Goal: Information Seeking & Learning: Learn about a topic

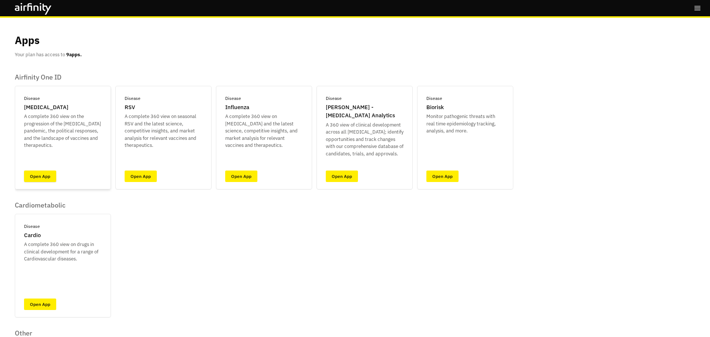
click at [52, 179] on link "Open App" at bounding box center [40, 176] width 32 height 11
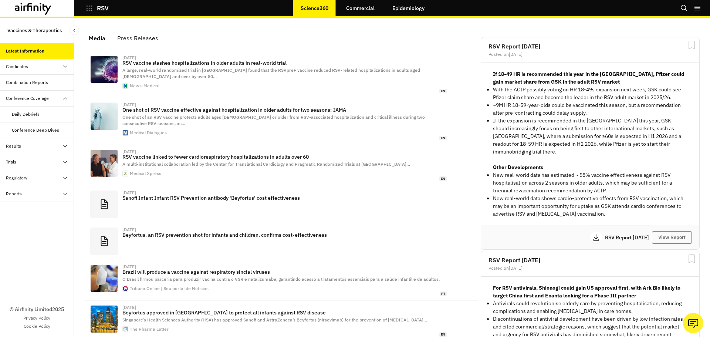
scroll to position [448, 216]
click at [28, 117] on div "Daily Debriefs" at bounding box center [26, 114] width 28 height 7
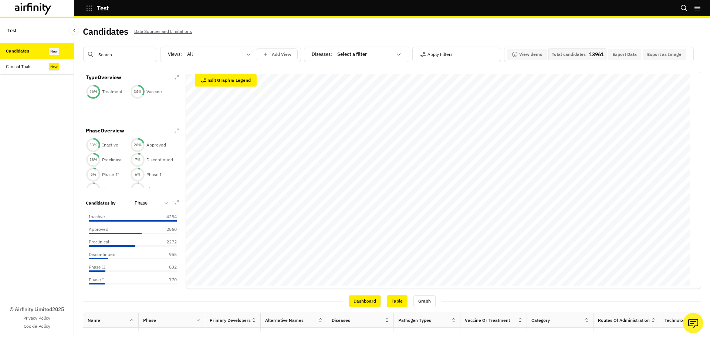
click at [388, 298] on div "Table" at bounding box center [397, 301] width 21 height 12
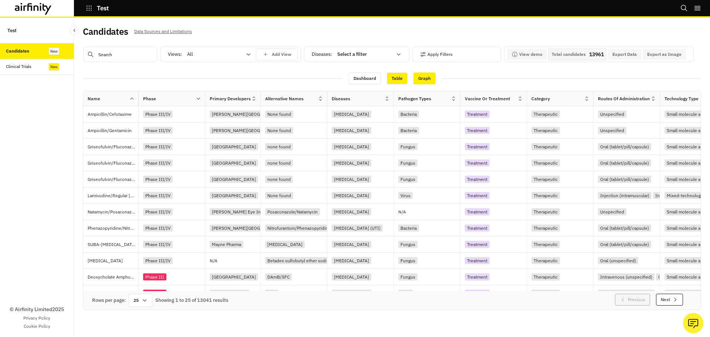
click at [421, 79] on div "Graph" at bounding box center [425, 78] width 22 height 12
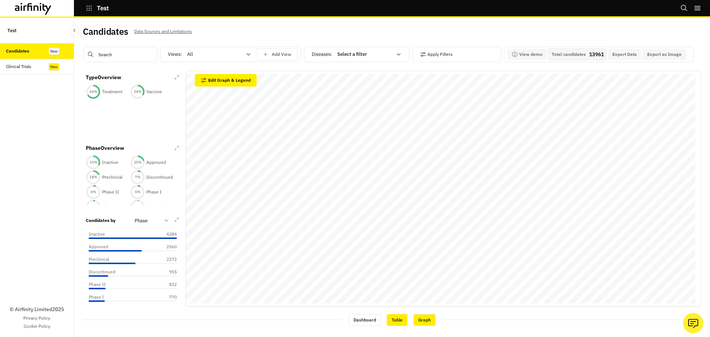
click at [391, 323] on div "Table" at bounding box center [397, 320] width 21 height 12
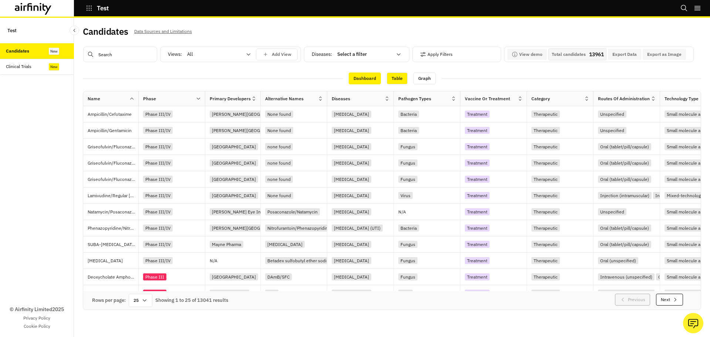
click at [366, 77] on div "Dashboard" at bounding box center [365, 78] width 32 height 12
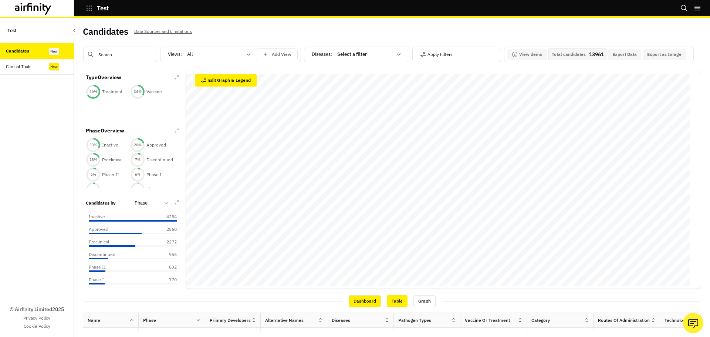
click at [387, 302] on div "Table" at bounding box center [397, 301] width 21 height 12
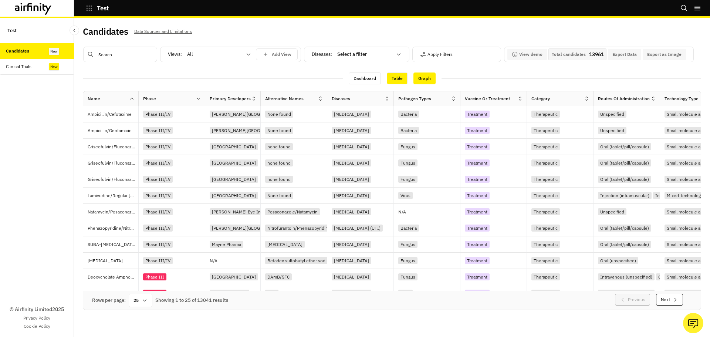
click at [426, 76] on div "Graph" at bounding box center [425, 78] width 22 height 12
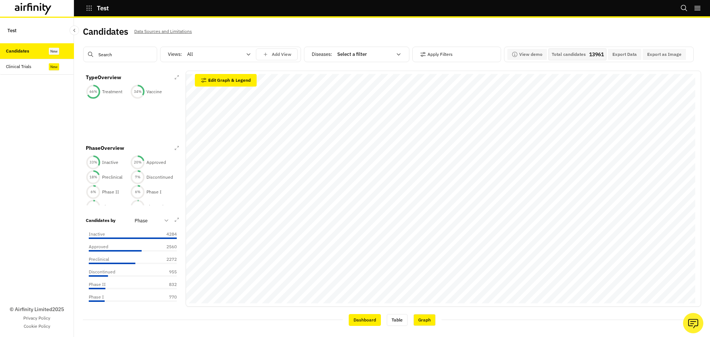
click at [361, 324] on div "Dashboard" at bounding box center [365, 320] width 32 height 12
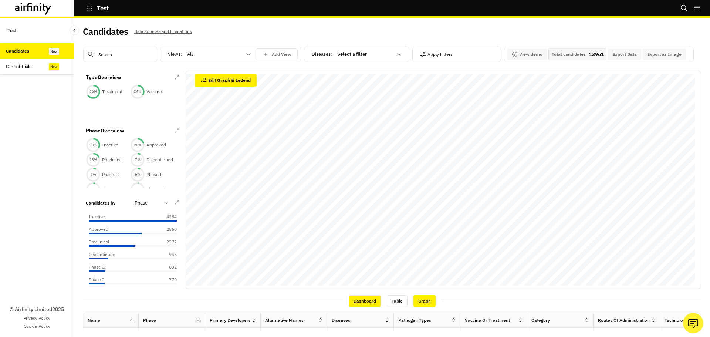
click at [417, 302] on div "Graph" at bounding box center [425, 301] width 22 height 12
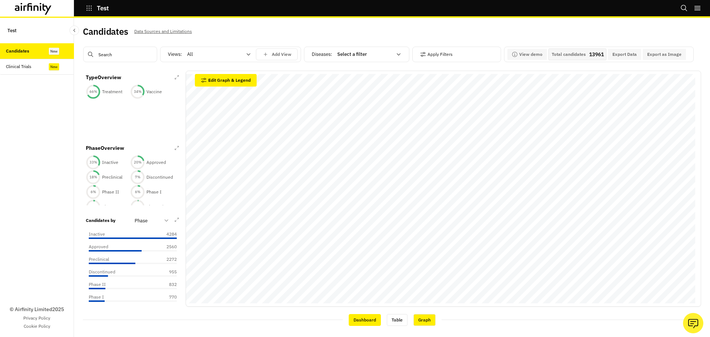
click at [361, 323] on div "Dashboard" at bounding box center [365, 320] width 32 height 12
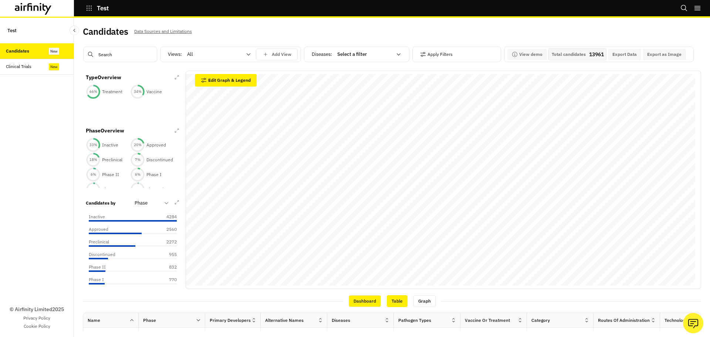
click at [394, 301] on div "Table" at bounding box center [397, 301] width 21 height 12
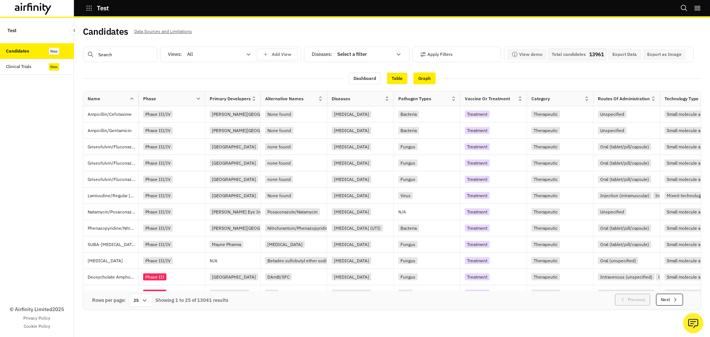
click at [419, 78] on div "Graph" at bounding box center [425, 78] width 22 height 12
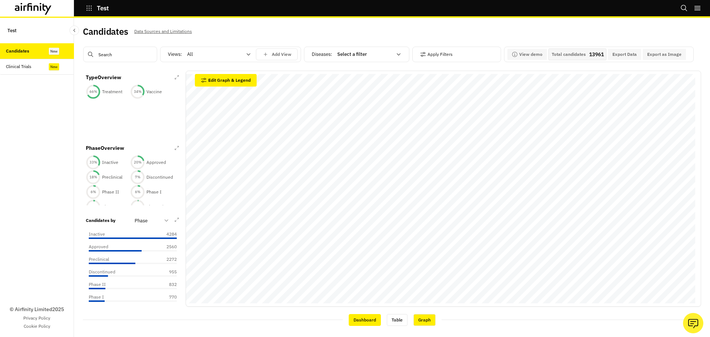
click at [364, 318] on div "Dashboard" at bounding box center [365, 320] width 32 height 12
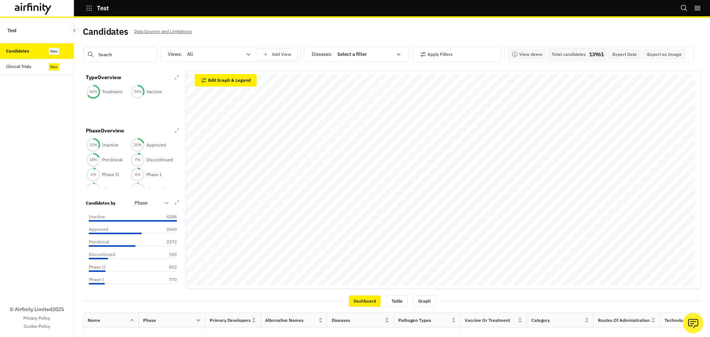
click at [114, 61] on input "text" at bounding box center [120, 55] width 74 height 16
click at [151, 93] on p "Vaccine" at bounding box center [154, 91] width 16 height 7
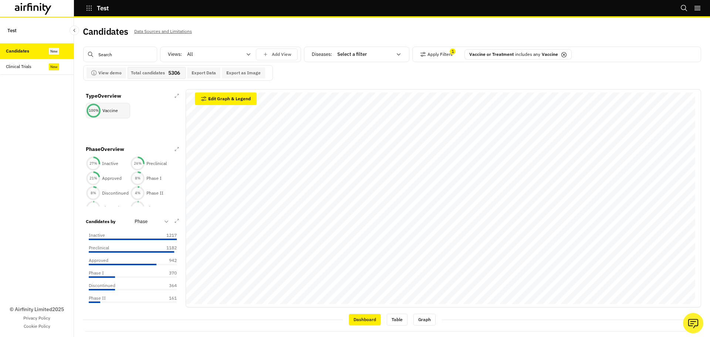
click at [108, 114] on p "Vaccine" at bounding box center [110, 110] width 16 height 7
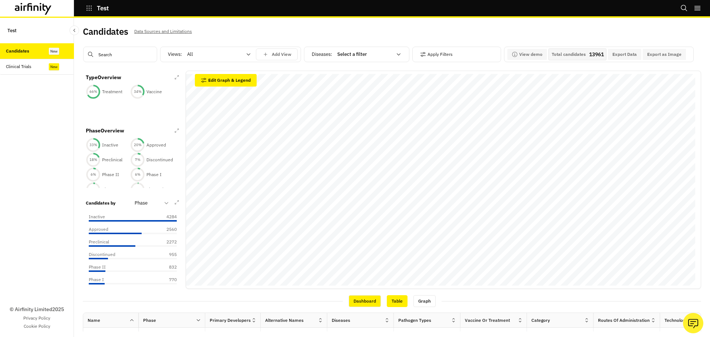
click at [395, 296] on div "Table" at bounding box center [397, 301] width 21 height 12
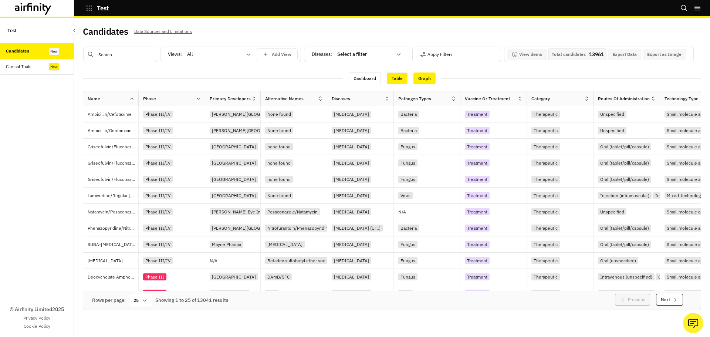
click at [422, 76] on div "Graph" at bounding box center [425, 78] width 22 height 12
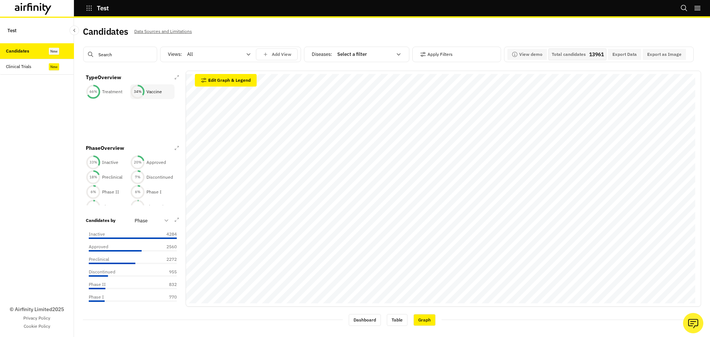
click at [137, 95] on circle at bounding box center [137, 91] width 13 height 13
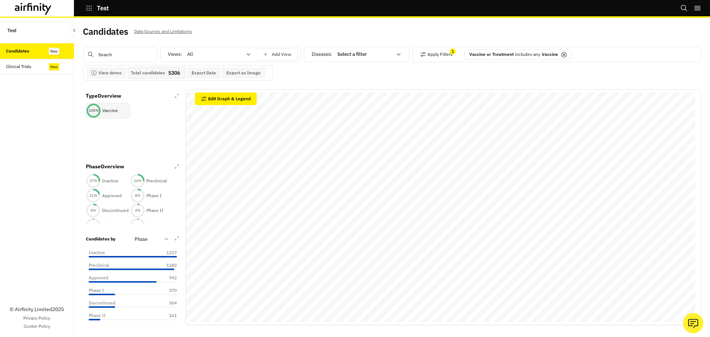
click at [101, 107] on icon at bounding box center [93, 110] width 15 height 15
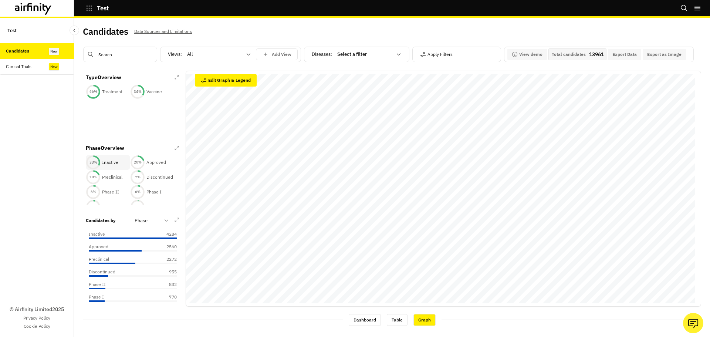
click at [108, 162] on p "Inactive" at bounding box center [110, 162] width 16 height 7
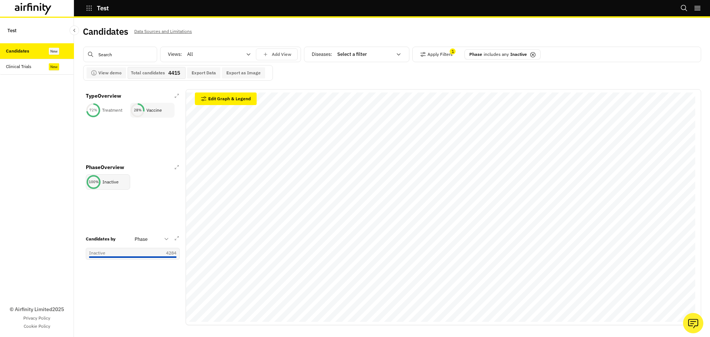
click at [159, 110] on p "Vaccine" at bounding box center [154, 110] width 16 height 7
click at [534, 55] on icon at bounding box center [533, 55] width 6 height 6
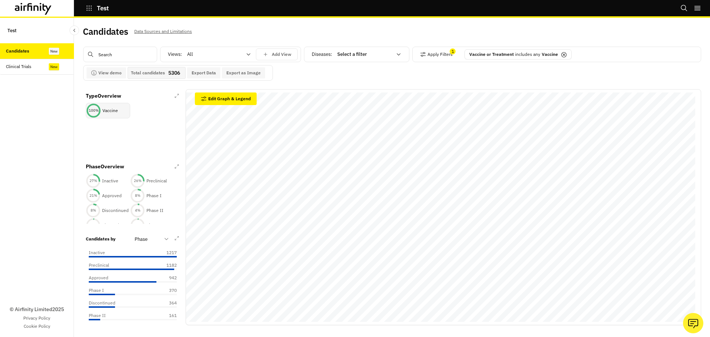
click at [562, 55] on icon at bounding box center [564, 54] width 5 height 5
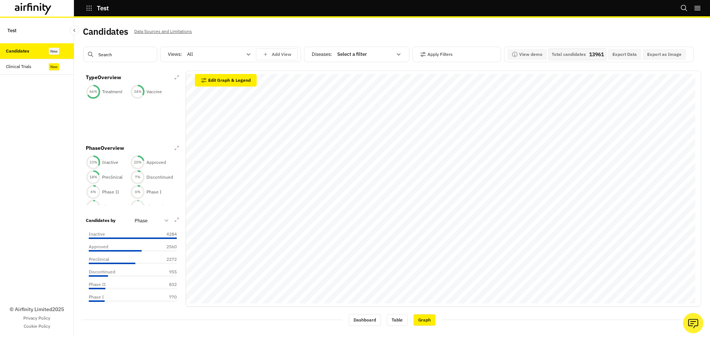
click at [113, 56] on input "text" at bounding box center [120, 55] width 74 height 16
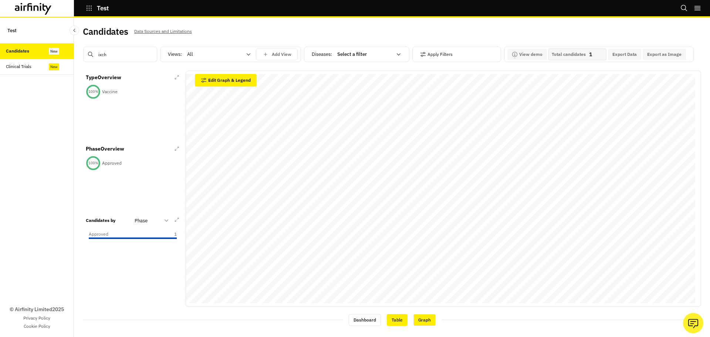
type input "ixch"
click at [398, 320] on div "Table" at bounding box center [397, 320] width 21 height 12
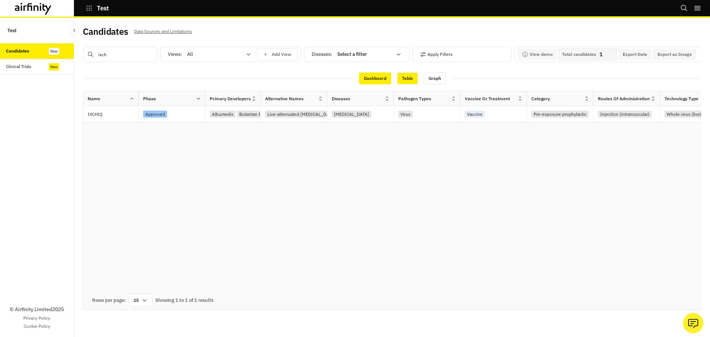
click at [378, 77] on div "Dashboard" at bounding box center [375, 78] width 32 height 12
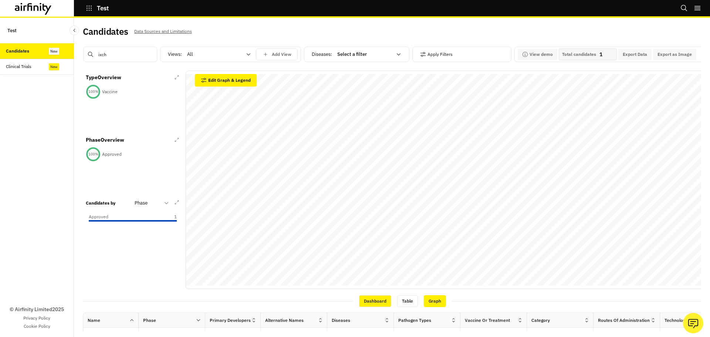
click at [432, 297] on div "Graph" at bounding box center [435, 301] width 22 height 12
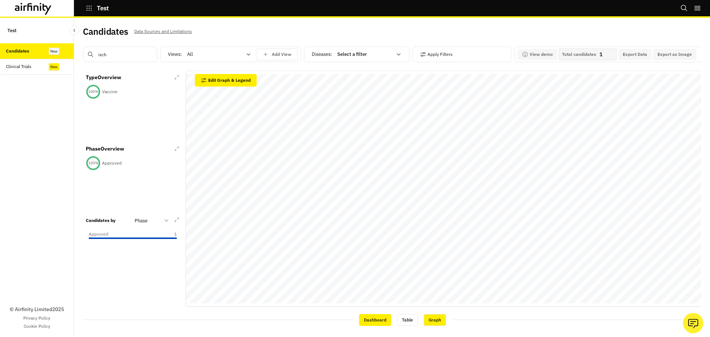
click at [380, 320] on div "Dashboard" at bounding box center [375, 320] width 32 height 12
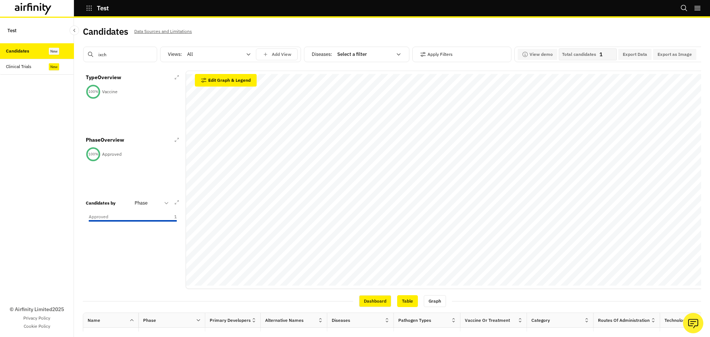
click at [411, 304] on div "Table" at bounding box center [407, 301] width 21 height 12
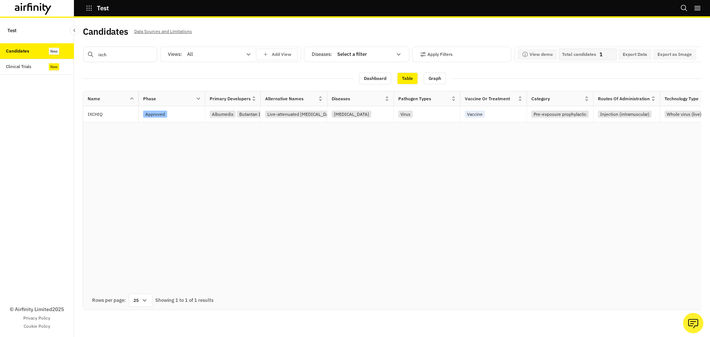
click at [119, 55] on input "ixch" at bounding box center [120, 55] width 74 height 16
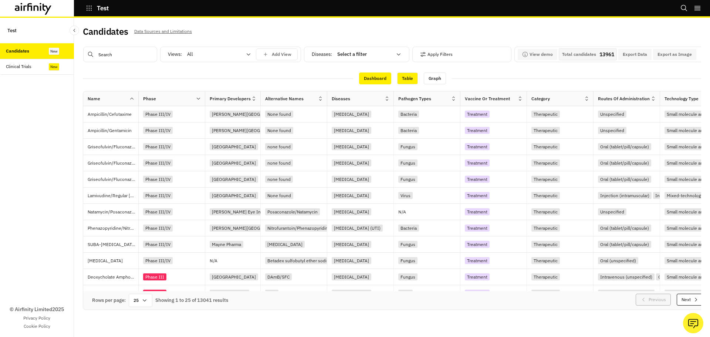
click at [370, 80] on div "Dashboard" at bounding box center [375, 78] width 32 height 12
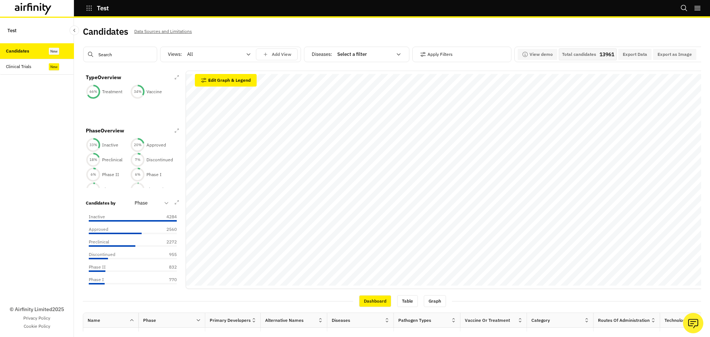
click at [115, 53] on input "text" at bounding box center [120, 55] width 74 height 16
type input "rna"
click at [76, 27] on button "Close Sidebar" at bounding box center [75, 31] width 10 height 10
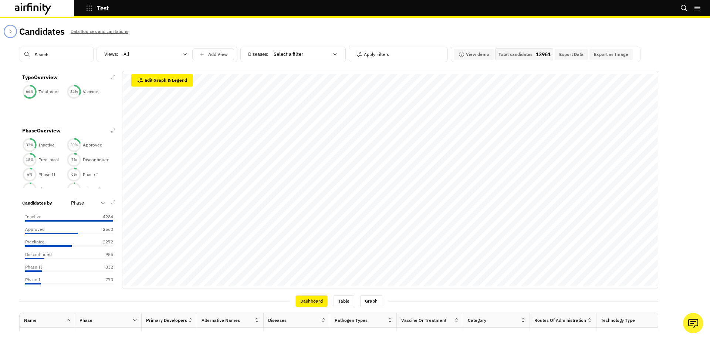
click at [12, 31] on icon "Close Sidebar" at bounding box center [10, 31] width 6 height 6
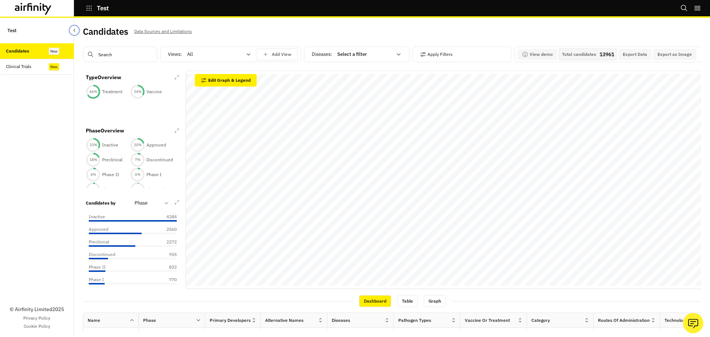
click at [73, 31] on icon "Close Sidebar" at bounding box center [74, 30] width 5 height 5
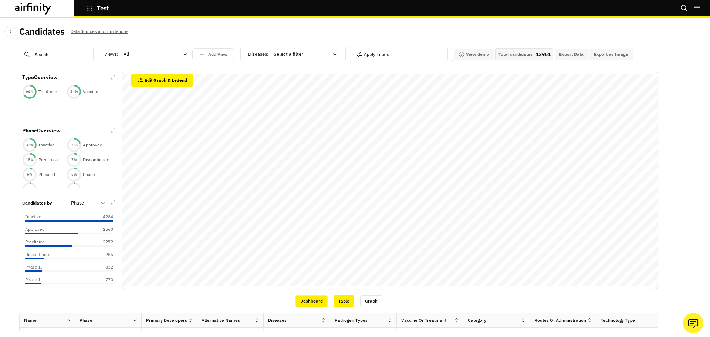
click at [347, 303] on div "Table" at bounding box center [344, 301] width 21 height 12
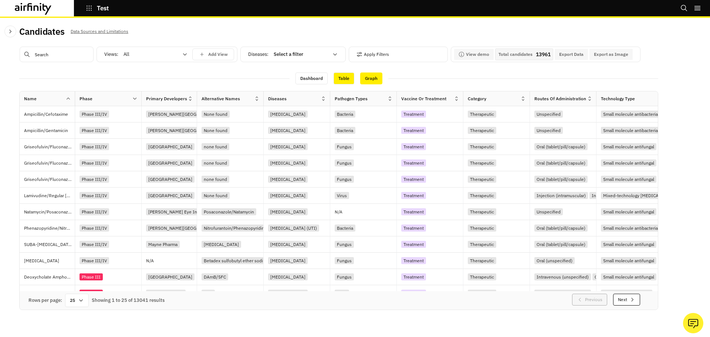
click at [371, 78] on div "Graph" at bounding box center [371, 78] width 22 height 12
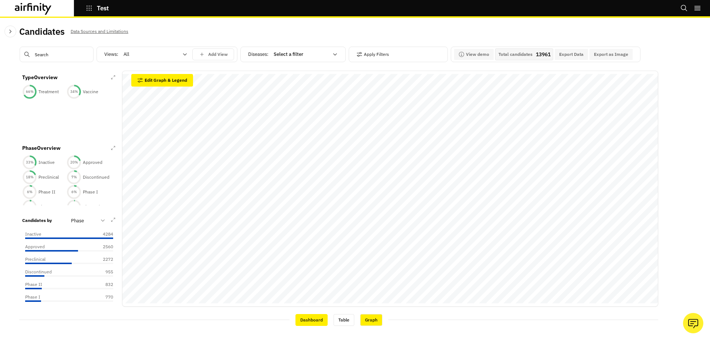
click at [315, 320] on div "Dashboard" at bounding box center [312, 320] width 32 height 12
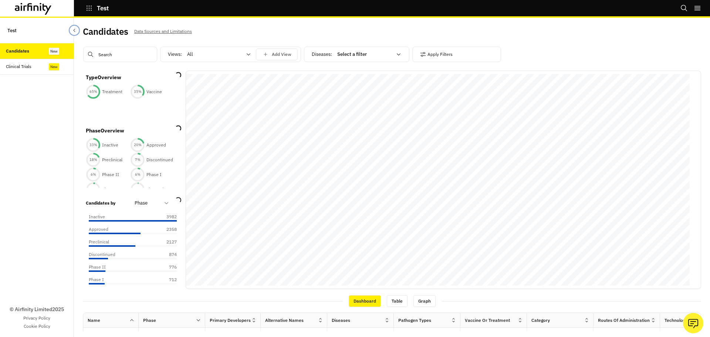
click at [74, 33] on icon "Close Sidebar" at bounding box center [74, 30] width 5 height 5
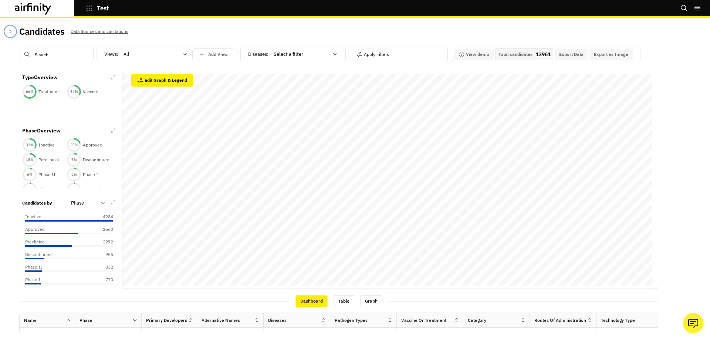
click at [13, 34] on button "Close Sidebar" at bounding box center [10, 32] width 12 height 12
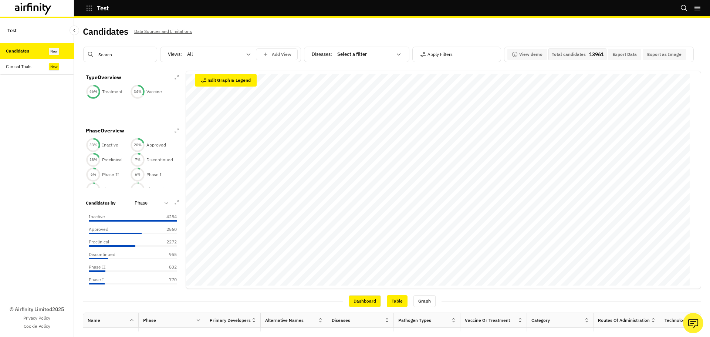
click at [396, 302] on div "Table" at bounding box center [397, 301] width 21 height 12
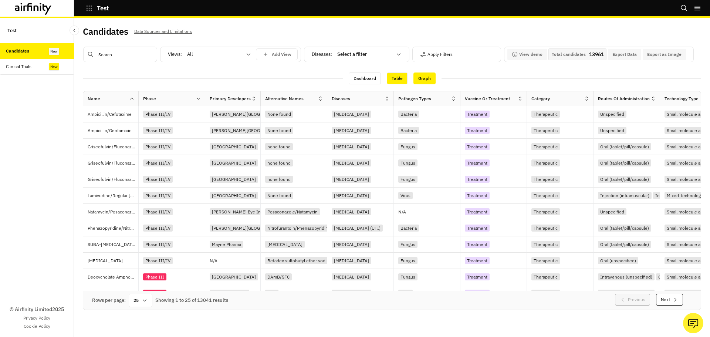
click at [418, 77] on div "Graph" at bounding box center [425, 78] width 22 height 12
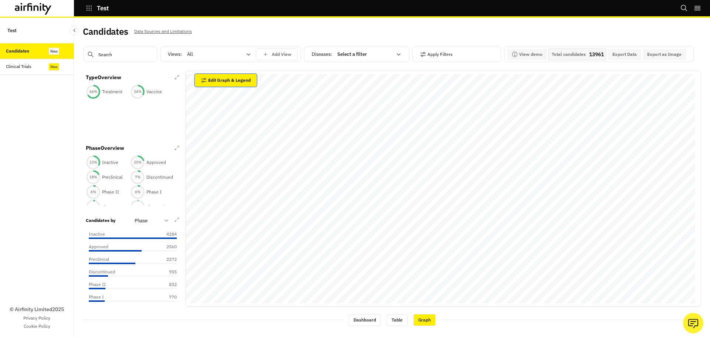
click at [223, 78] on button "Edit Graph & Legend" at bounding box center [226, 80] width 62 height 13
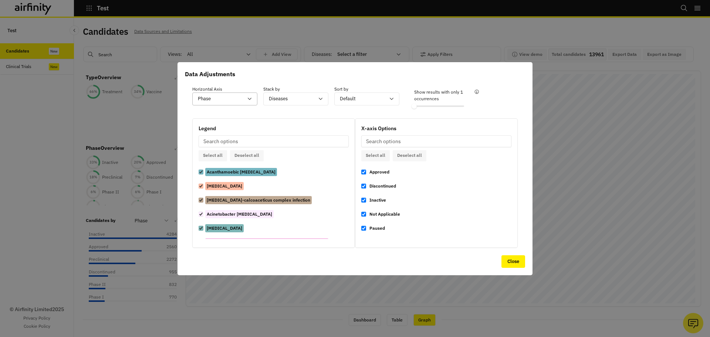
click at [226, 105] on div "Phase" at bounding box center [220, 99] width 54 height 12
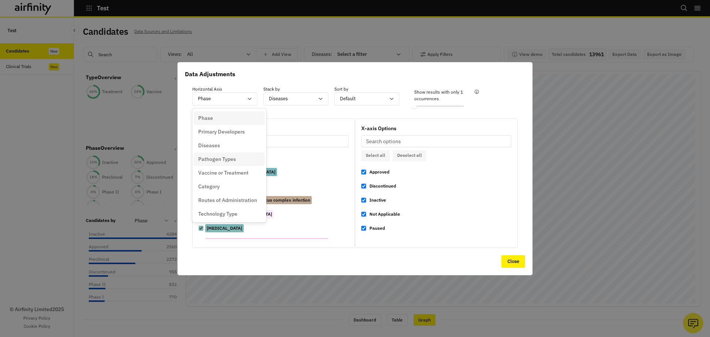
click at [217, 158] on p "Pathogen Types" at bounding box center [217, 159] width 38 height 8
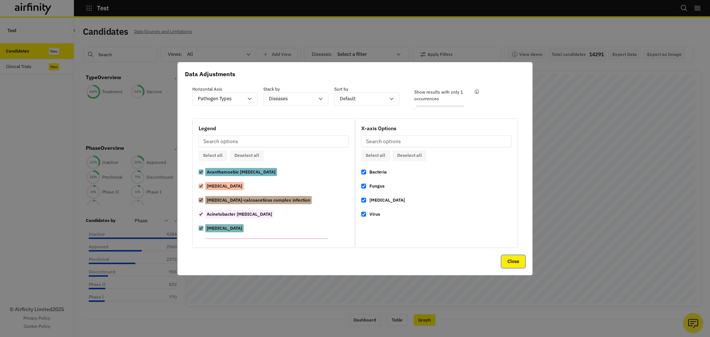
click at [520, 262] on button "Close" at bounding box center [514, 261] width 24 height 13
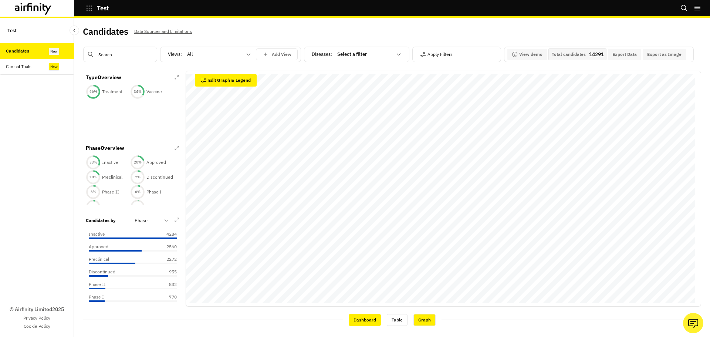
click at [365, 318] on div "Dashboard" at bounding box center [365, 320] width 32 height 12
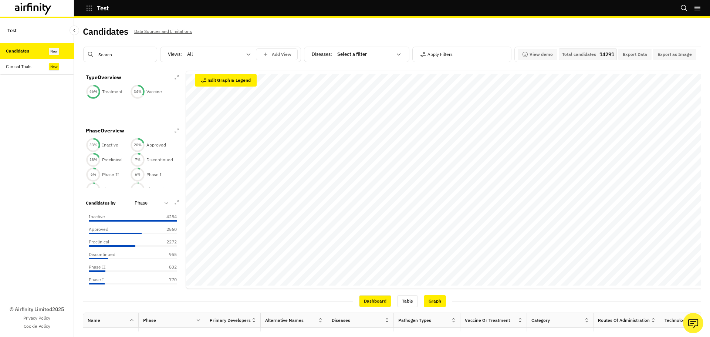
click at [435, 303] on div "Graph" at bounding box center [435, 301] width 22 height 12
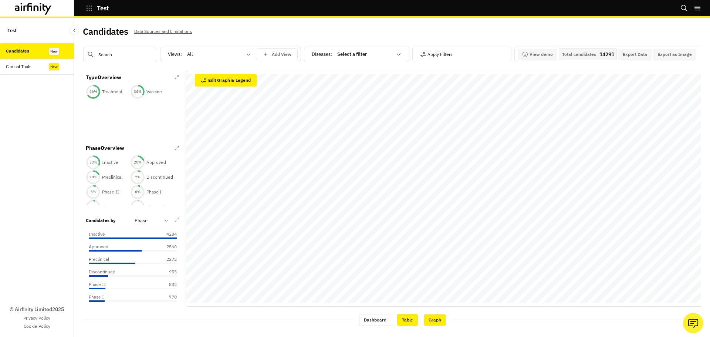
click at [406, 318] on div "Table" at bounding box center [407, 320] width 21 height 12
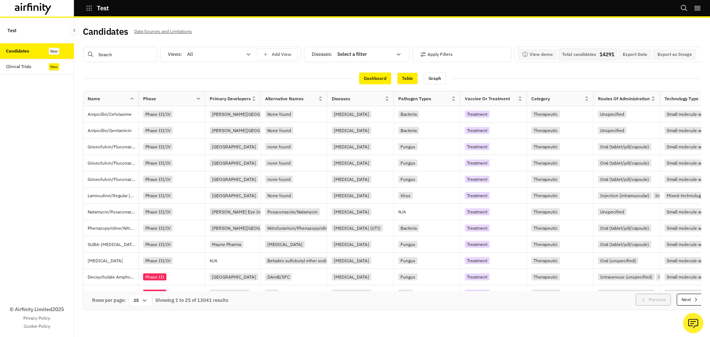
click at [374, 77] on div "Dashboard" at bounding box center [375, 78] width 32 height 12
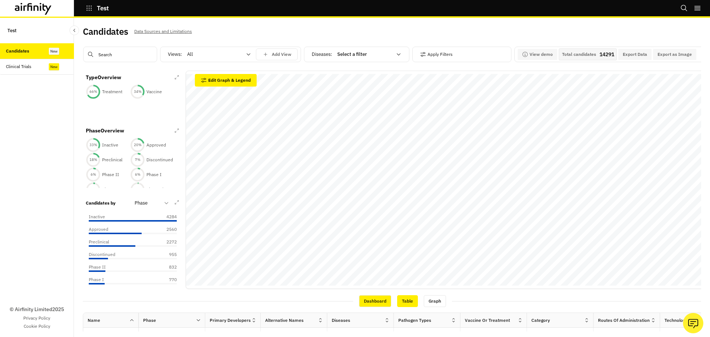
click at [407, 304] on div "Table" at bounding box center [407, 301] width 21 height 12
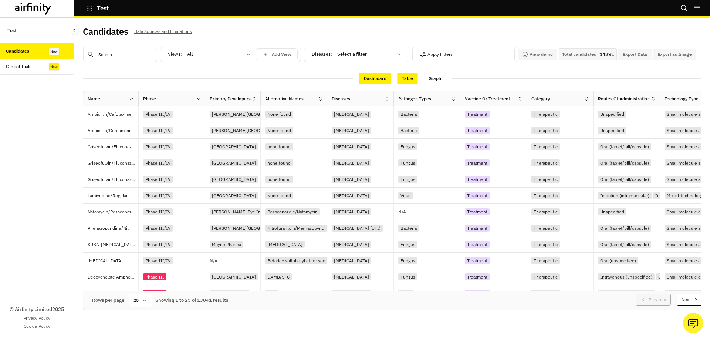
click at [378, 78] on div "Dashboard" at bounding box center [375, 78] width 32 height 12
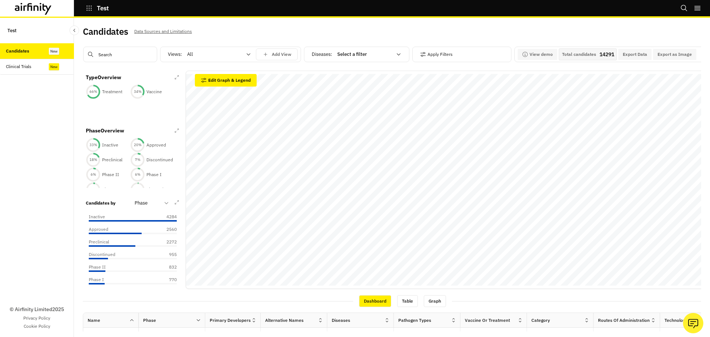
click at [135, 55] on input "text" at bounding box center [120, 55] width 74 height 16
type input "qde"
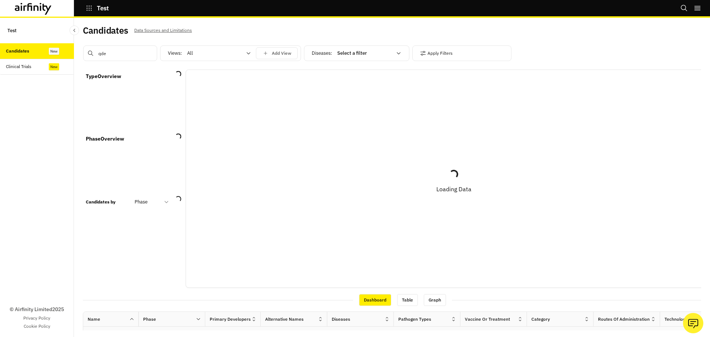
scroll to position [2, 0]
